Goal: Information Seeking & Learning: Understand process/instructions

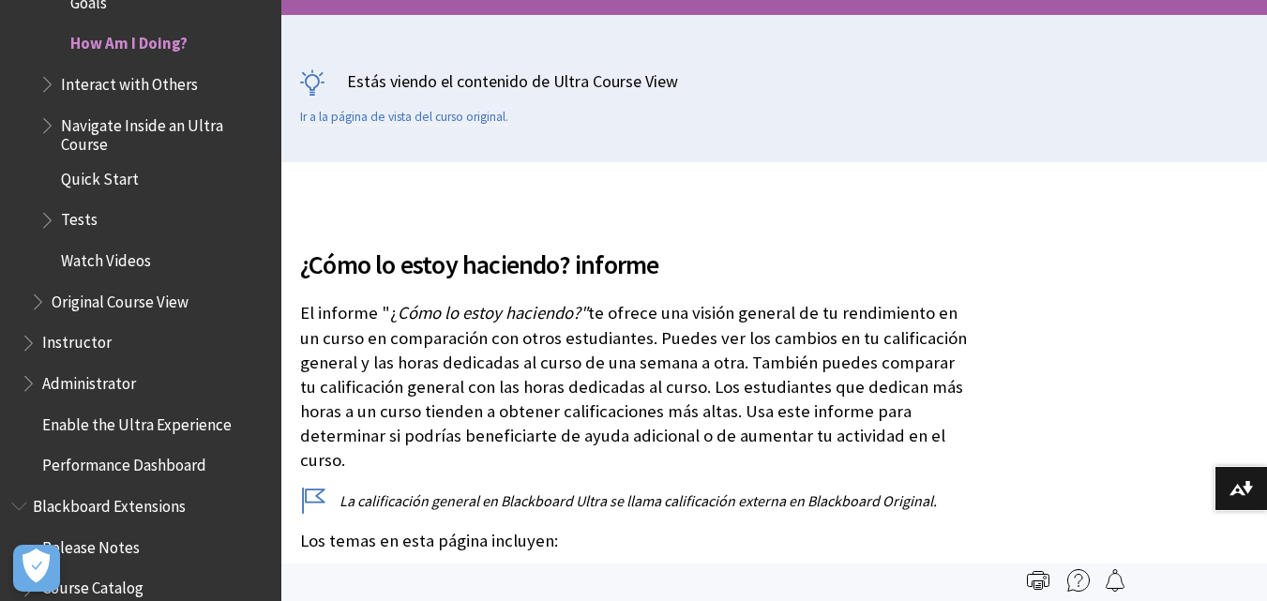
scroll to position [556, 0]
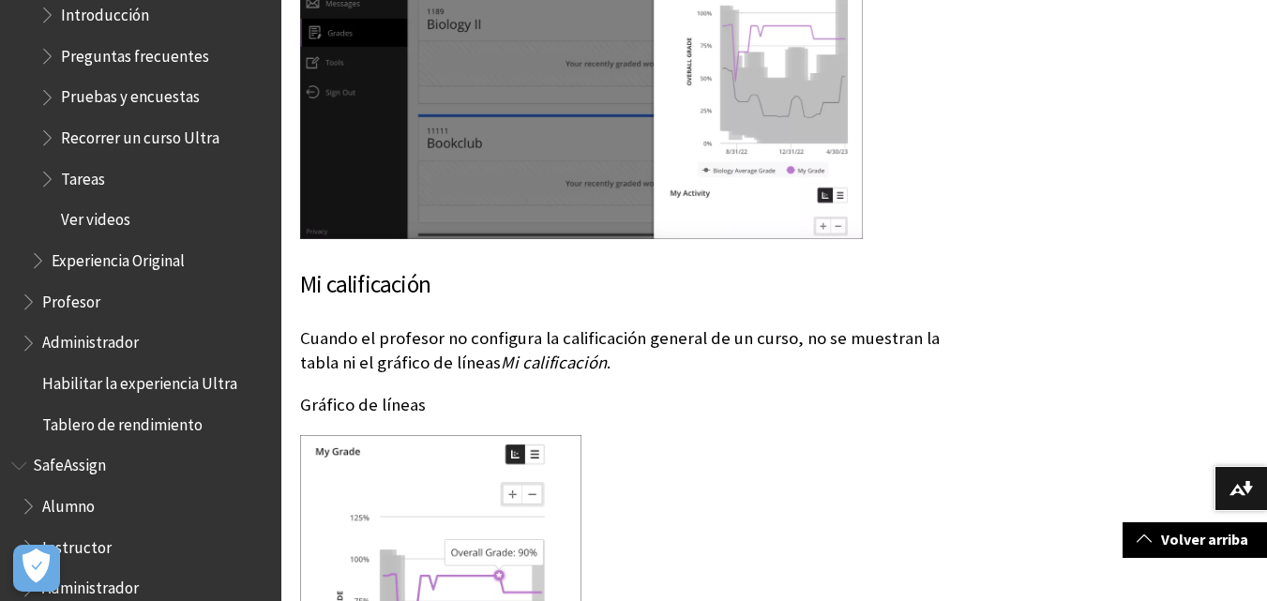
scroll to position [2373, 0]
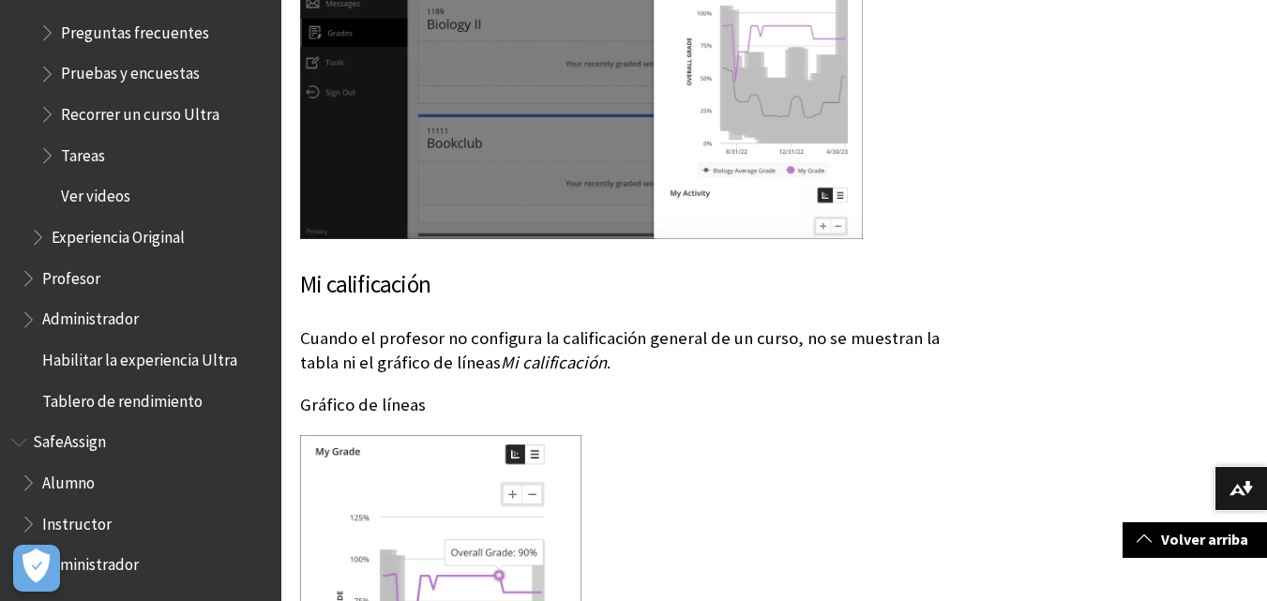
click at [83, 157] on span "Tareas" at bounding box center [83, 152] width 44 height 25
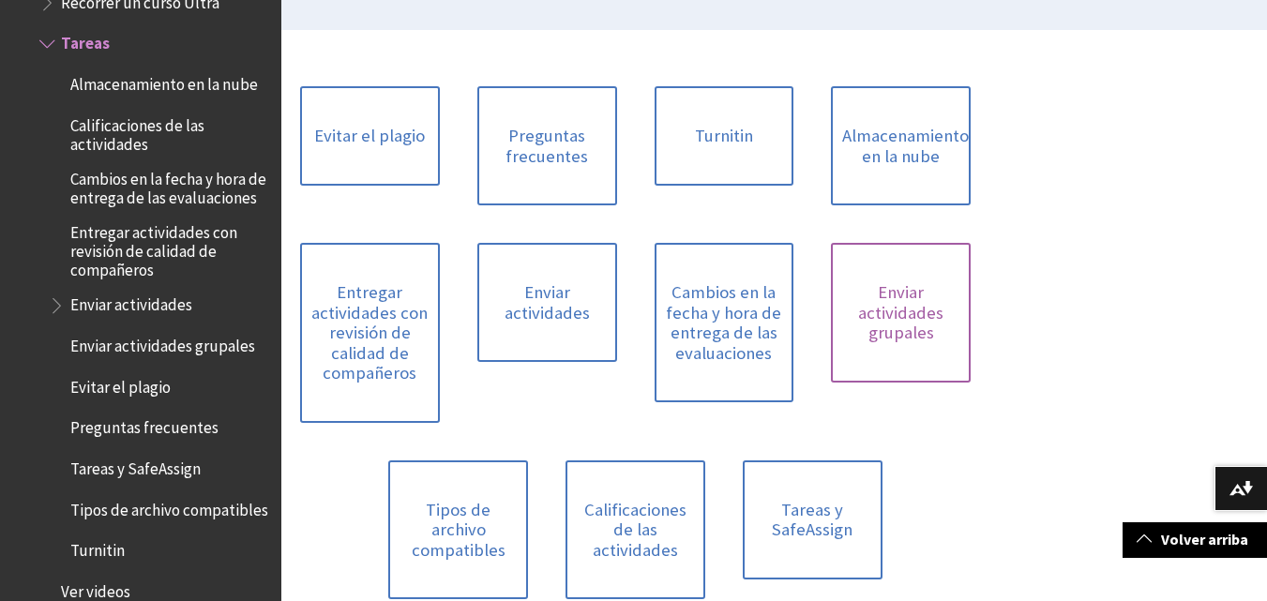
scroll to position [469, 0]
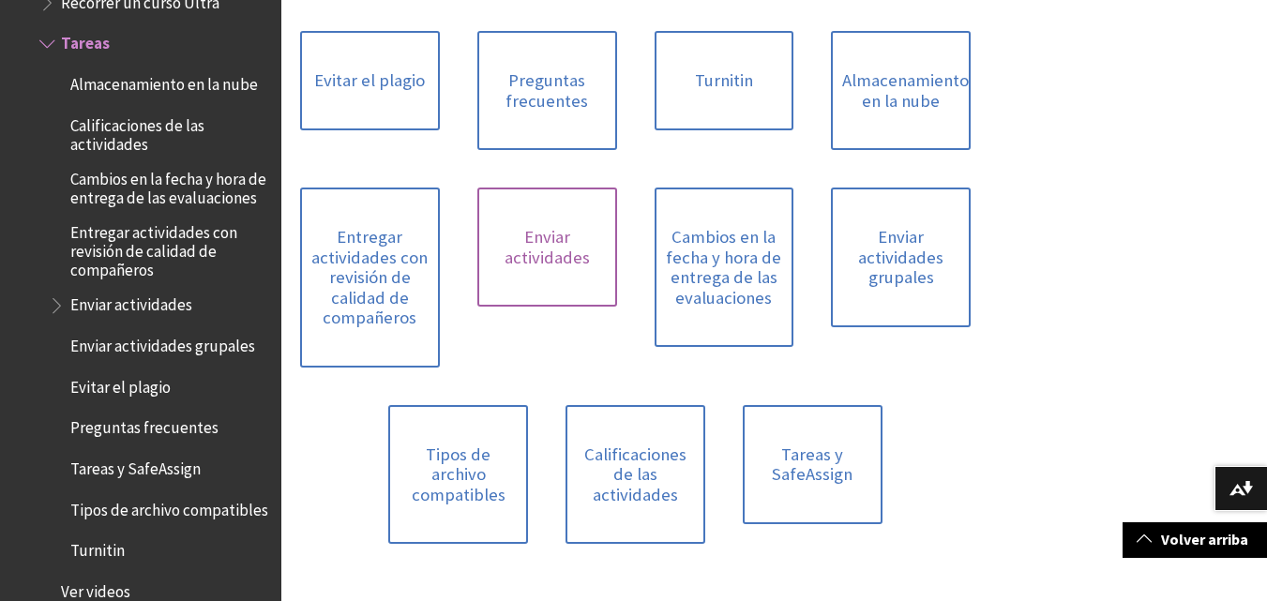
click at [554, 249] on link "Enviar actividades" at bounding box center [547, 247] width 140 height 119
